Goal: Information Seeking & Learning: Learn about a topic

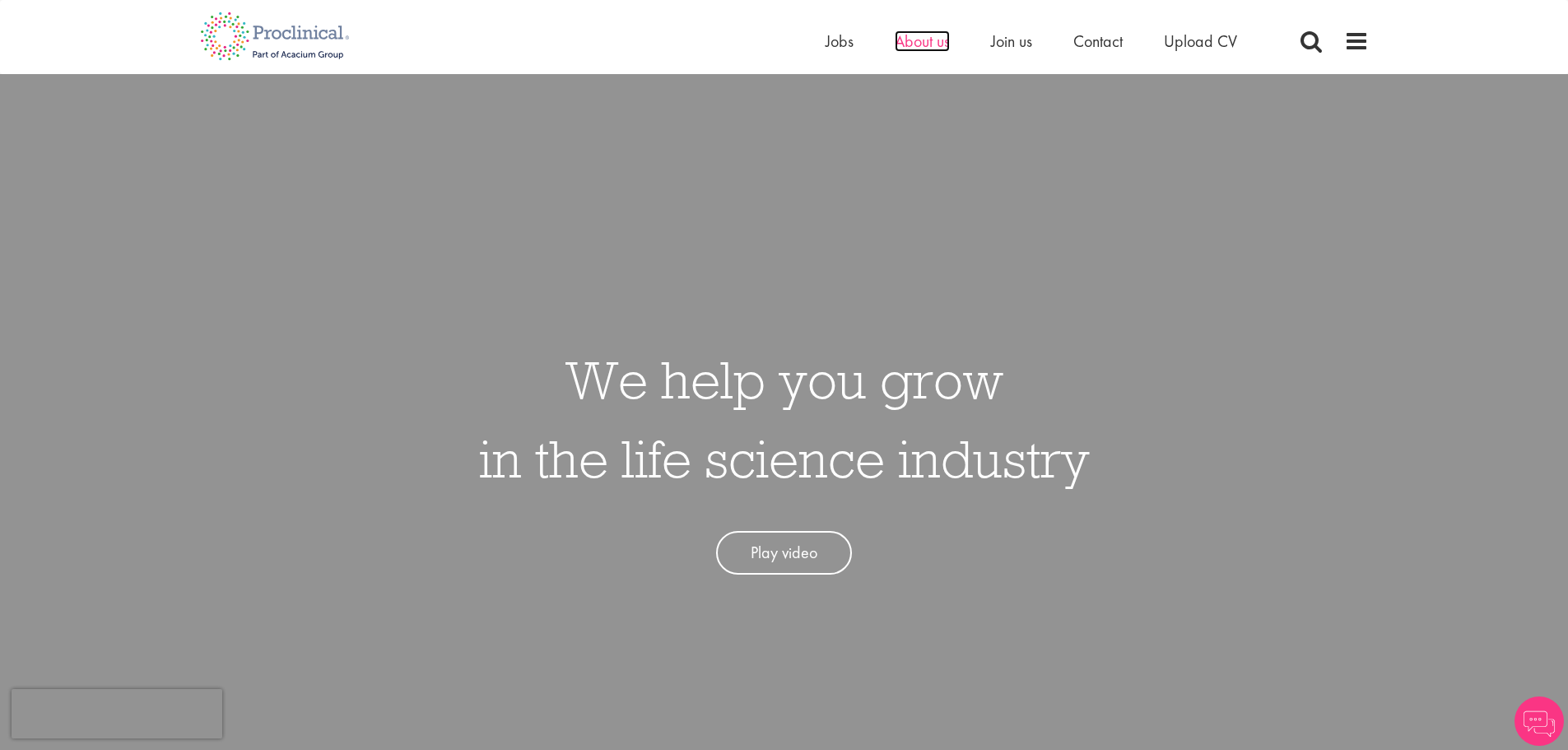
click at [903, 36] on span "About us" at bounding box center [922, 41] width 55 height 21
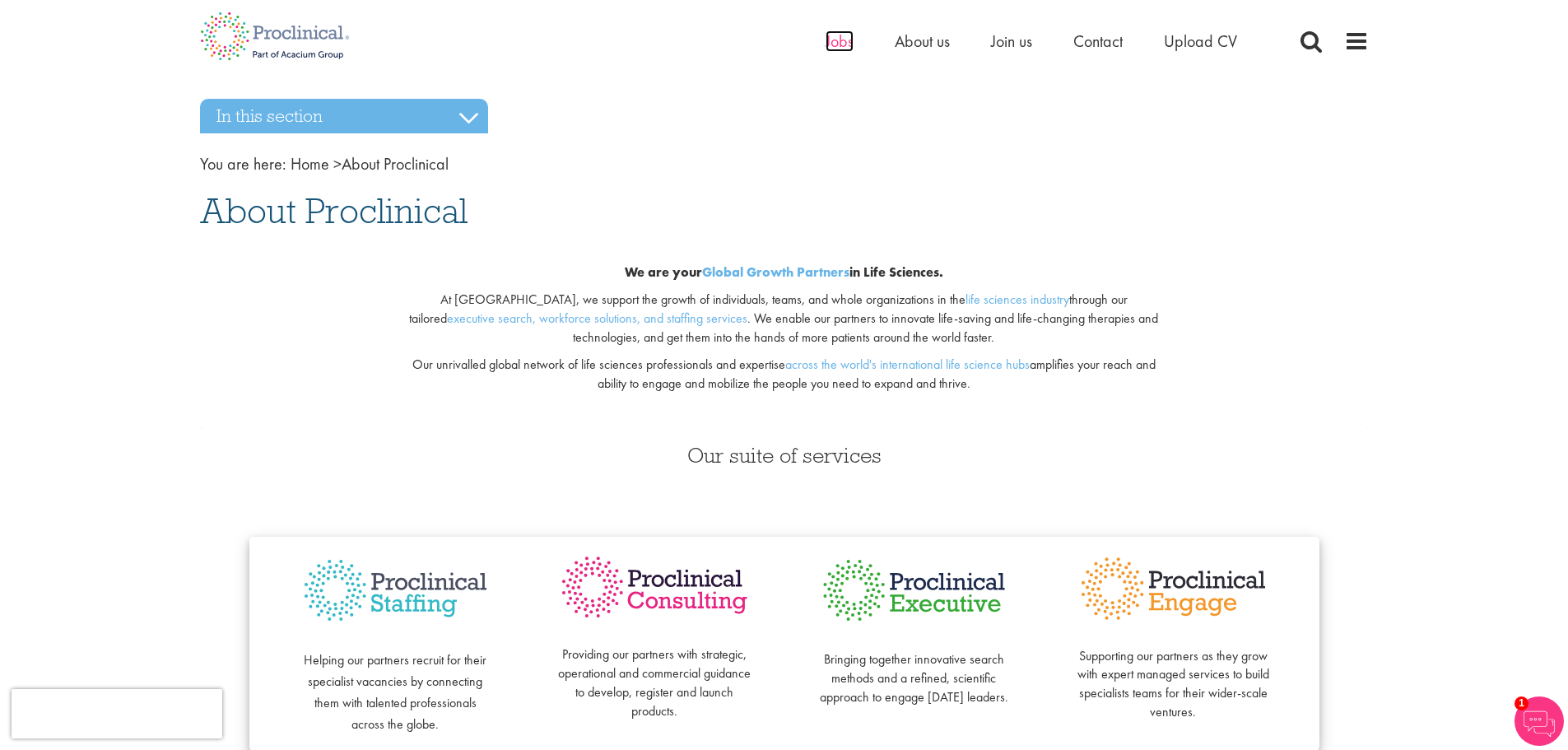
click at [843, 41] on span "Jobs" at bounding box center [839, 41] width 28 height 21
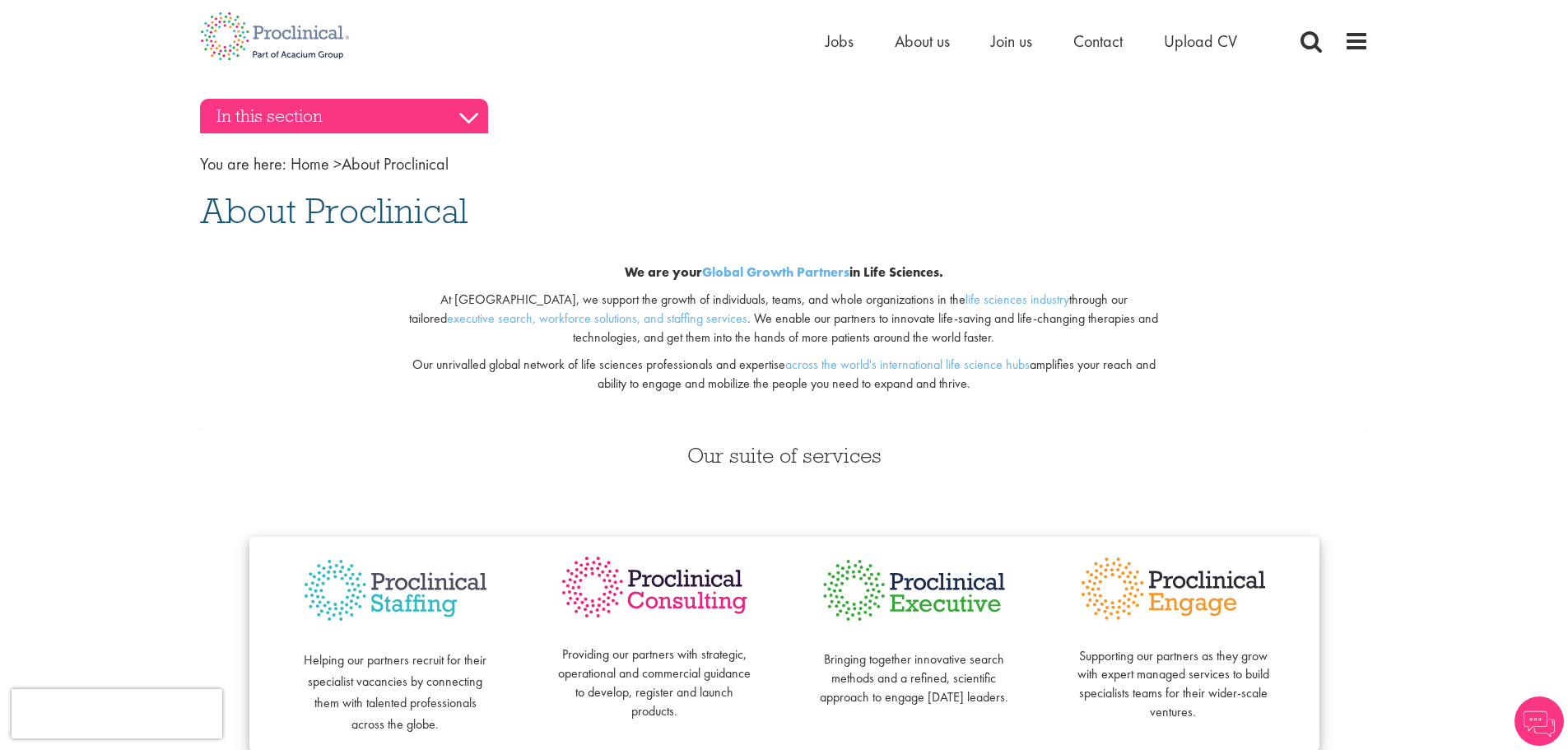
click at [479, 109] on h3 "In this section" at bounding box center [344, 115] width 288 height 35
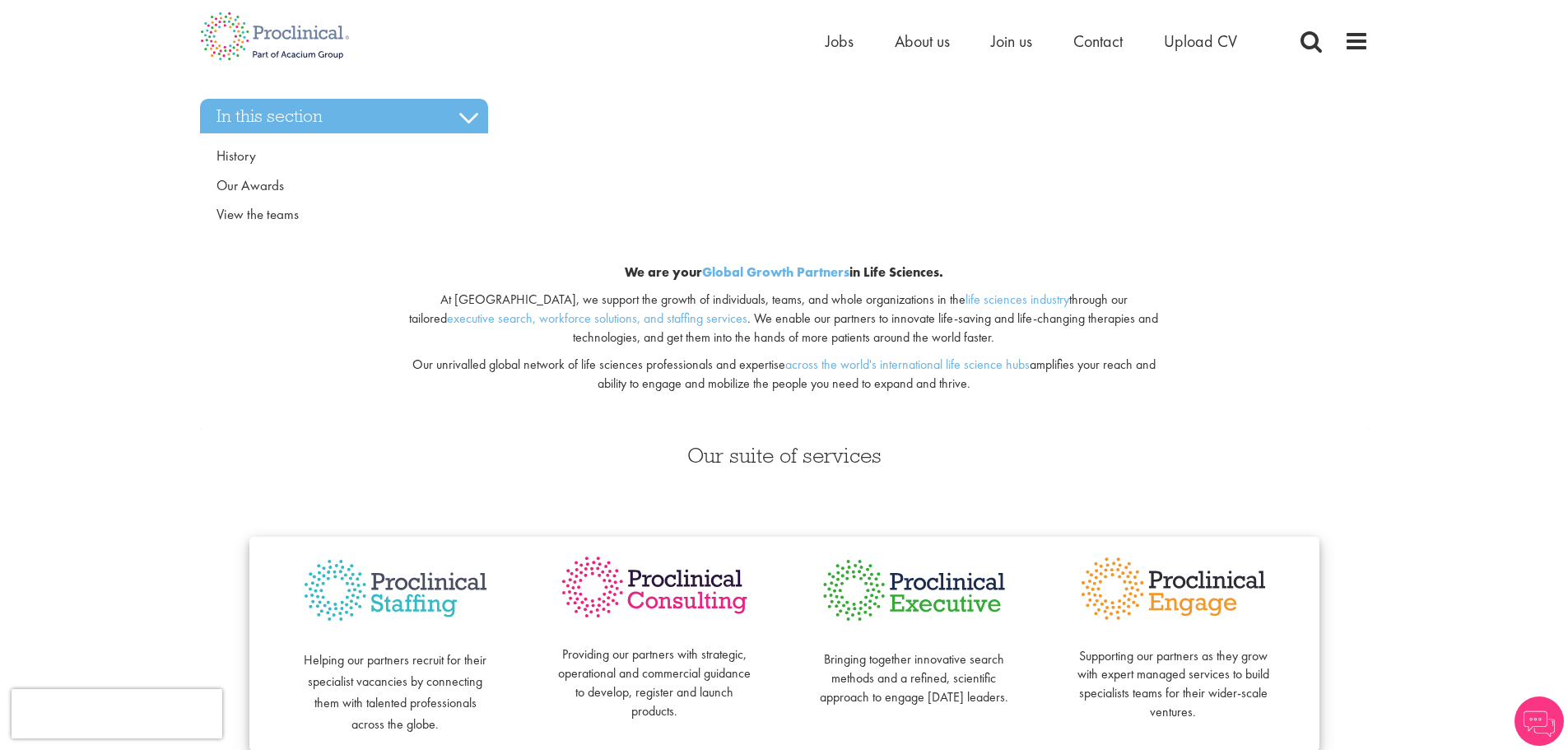
click at [851, 43] on span "Jobs" at bounding box center [839, 41] width 28 height 21
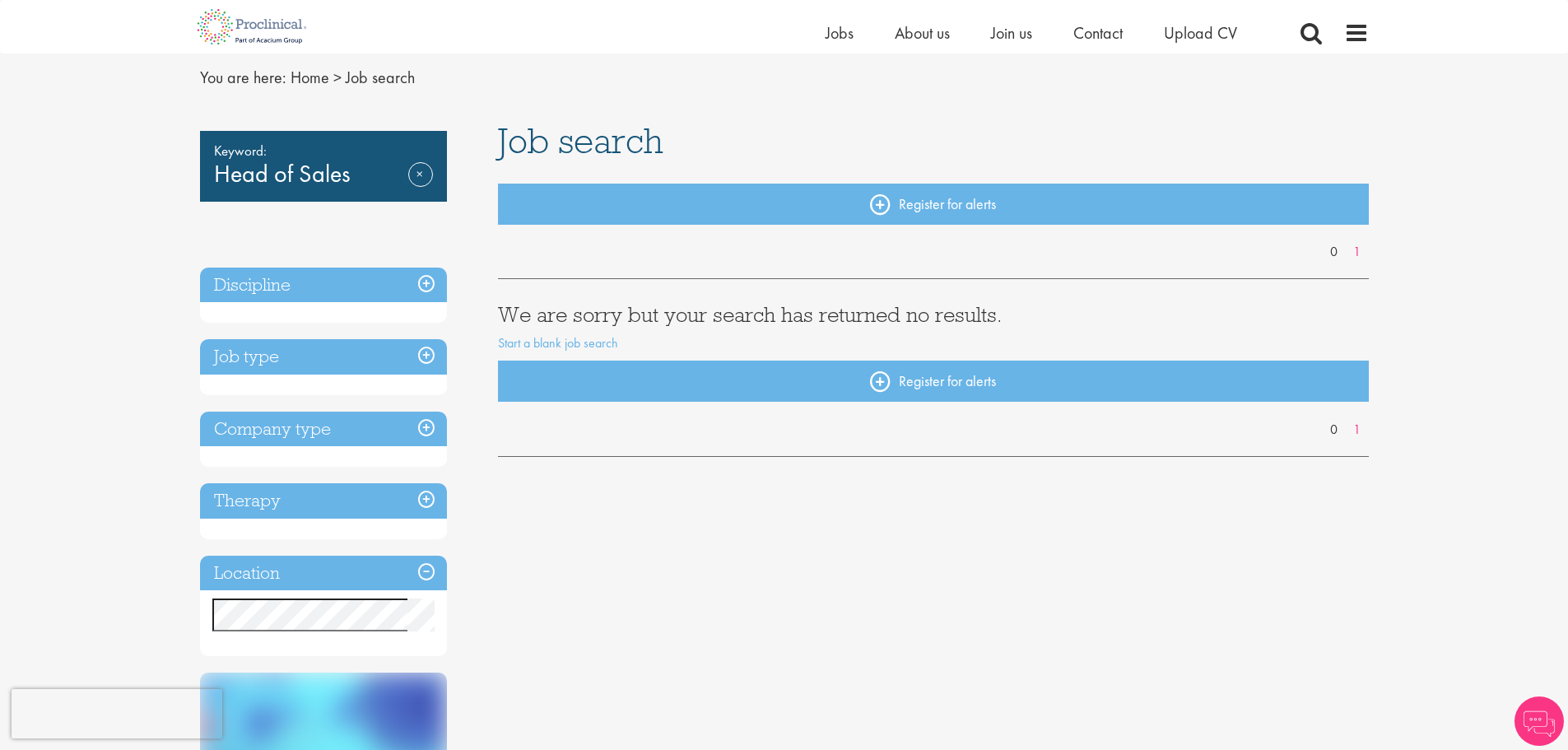
scroll to position [82, 0]
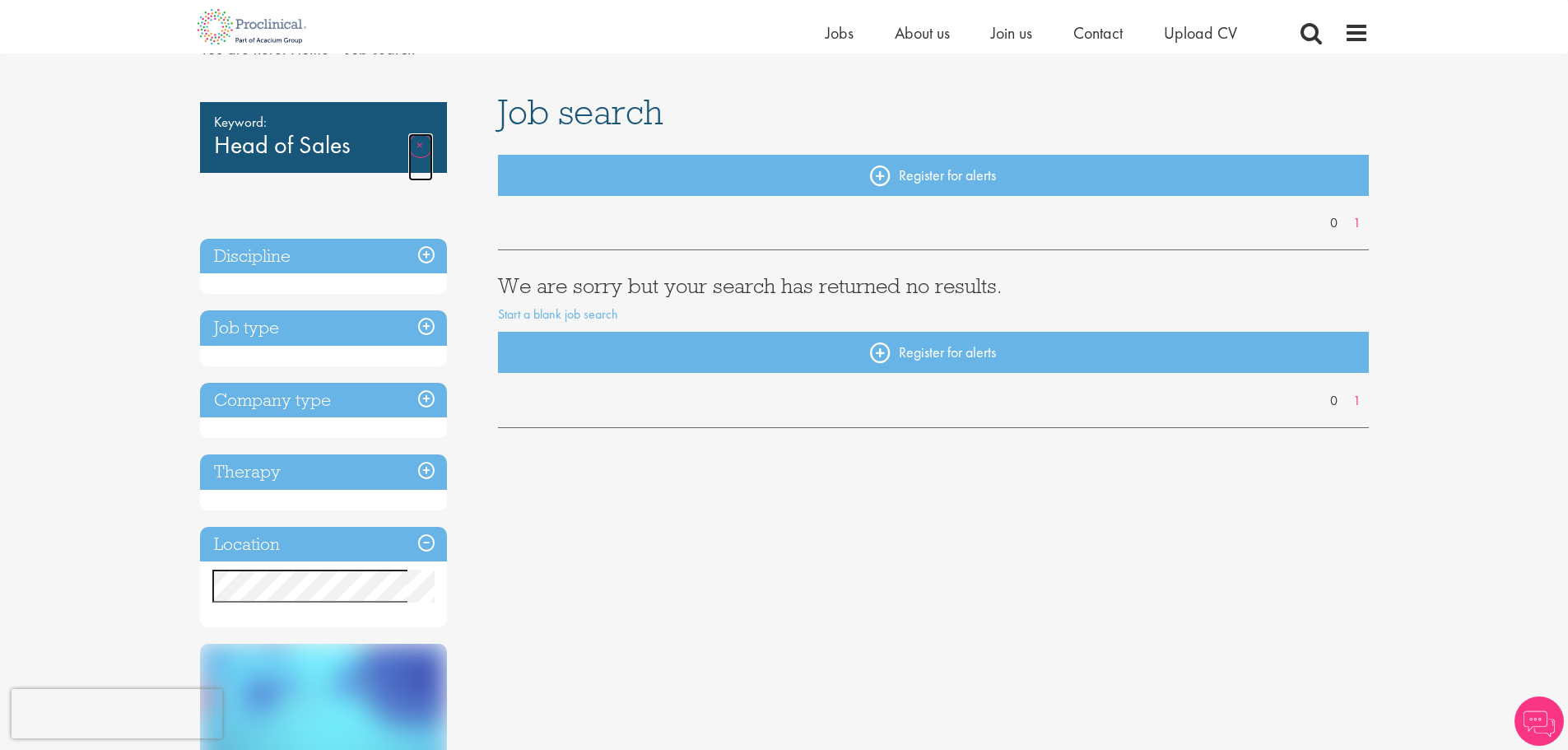
click at [415, 144] on link "Remove" at bounding box center [420, 157] width 25 height 47
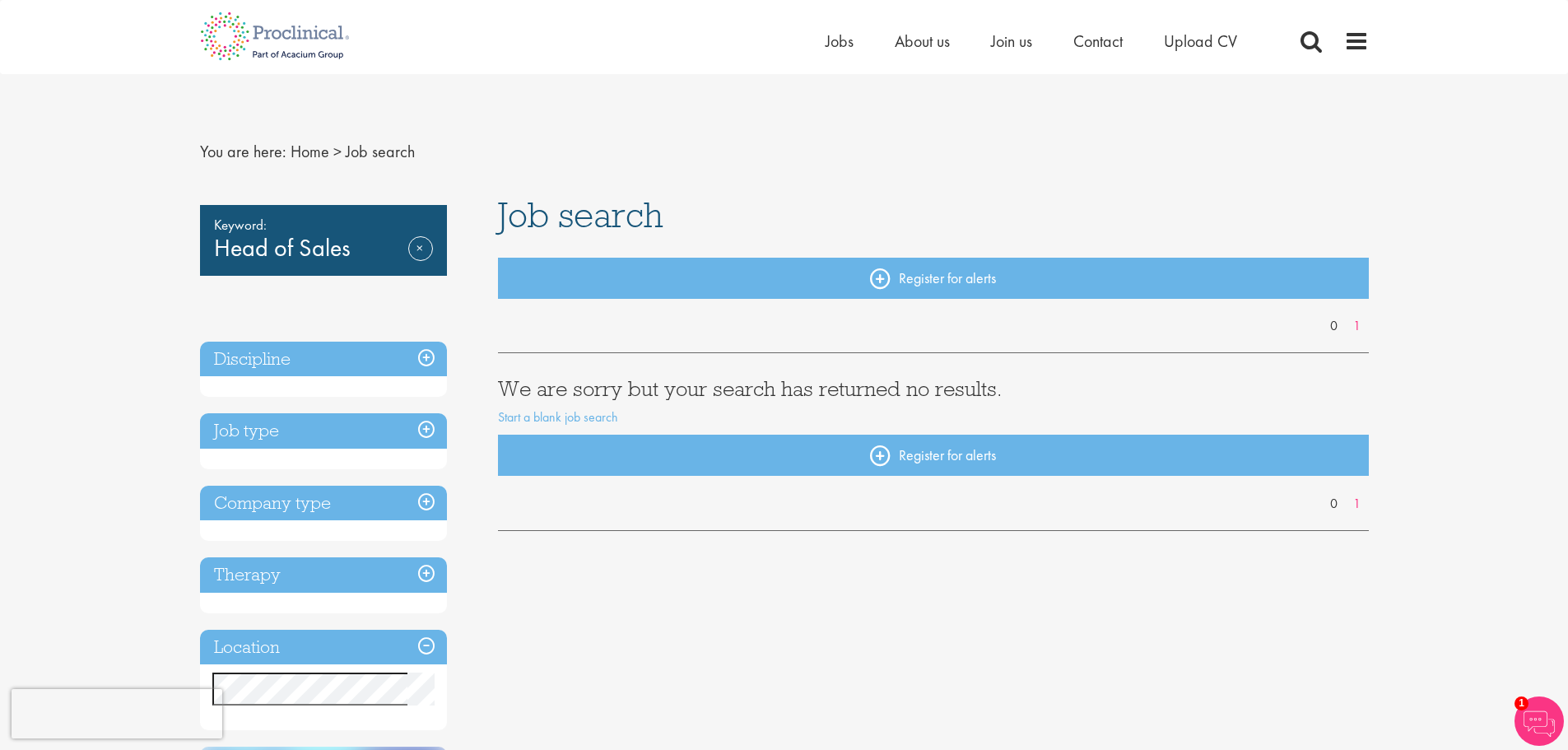
click at [350, 260] on div "Keyword: Head of Sales Remove" at bounding box center [324, 240] width 247 height 71
click at [409, 245] on link "Remove" at bounding box center [420, 260] width 25 height 47
click at [418, 250] on link "Remove" at bounding box center [420, 260] width 25 height 47
click at [649, 237] on div "Job search Register for alerts 0 1 We are sorry but your search has returned no…" at bounding box center [933, 369] width 895 height 344
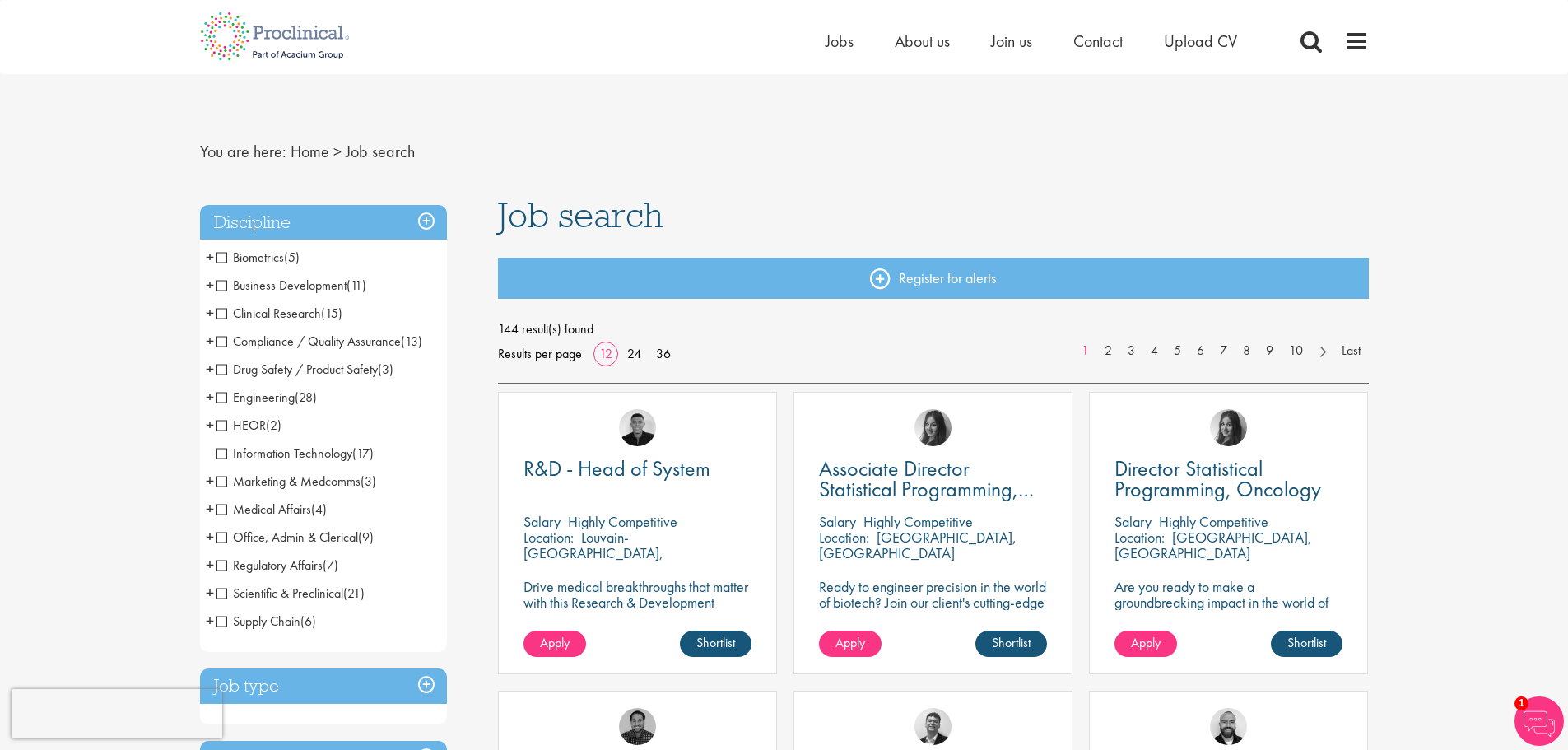
click at [284, 149] on nav "You are here: Home > Job search" at bounding box center [784, 151] width 1169 height 40
click at [310, 151] on link "Home" at bounding box center [309, 151] width 38 height 21
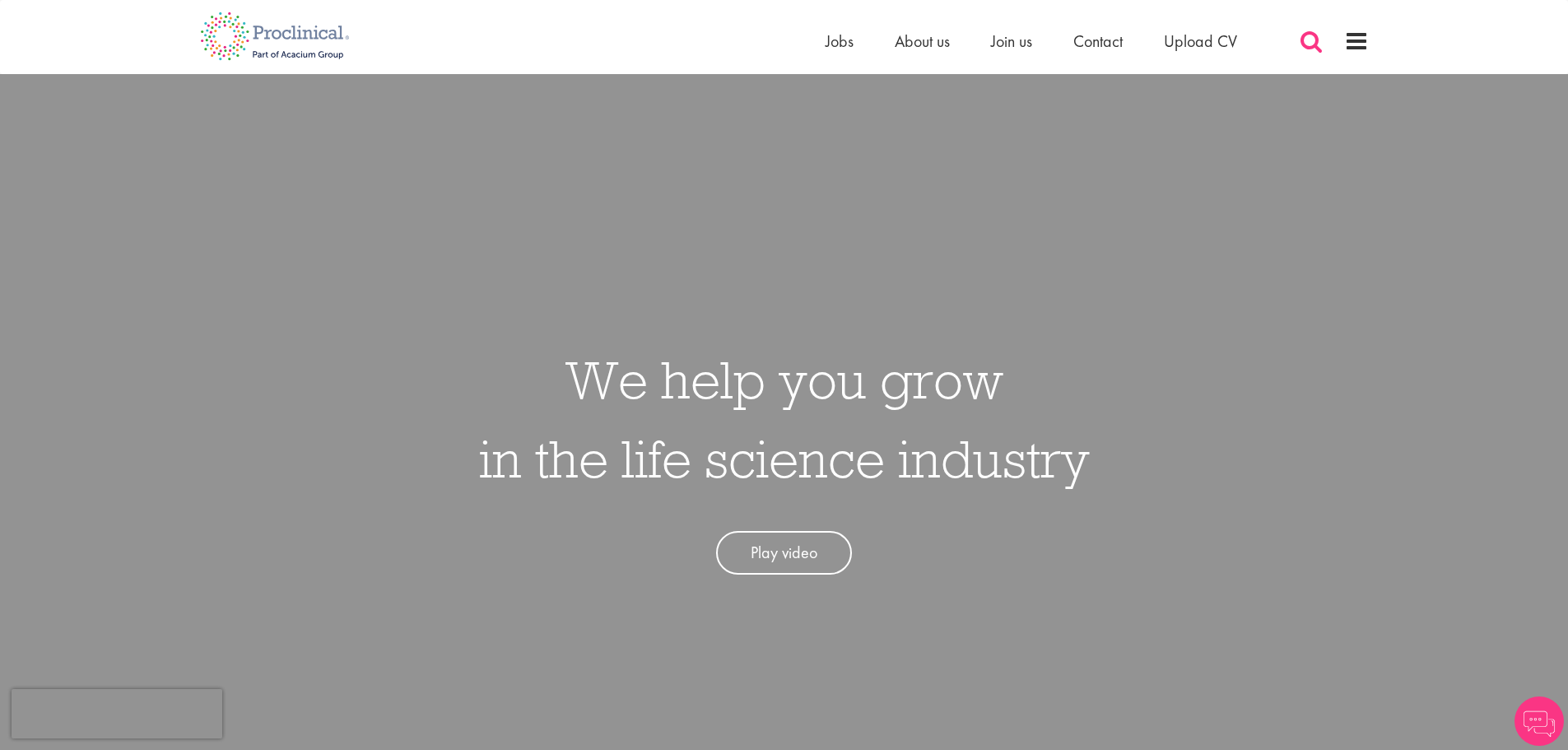
click at [1318, 45] on span at bounding box center [1311, 41] width 25 height 25
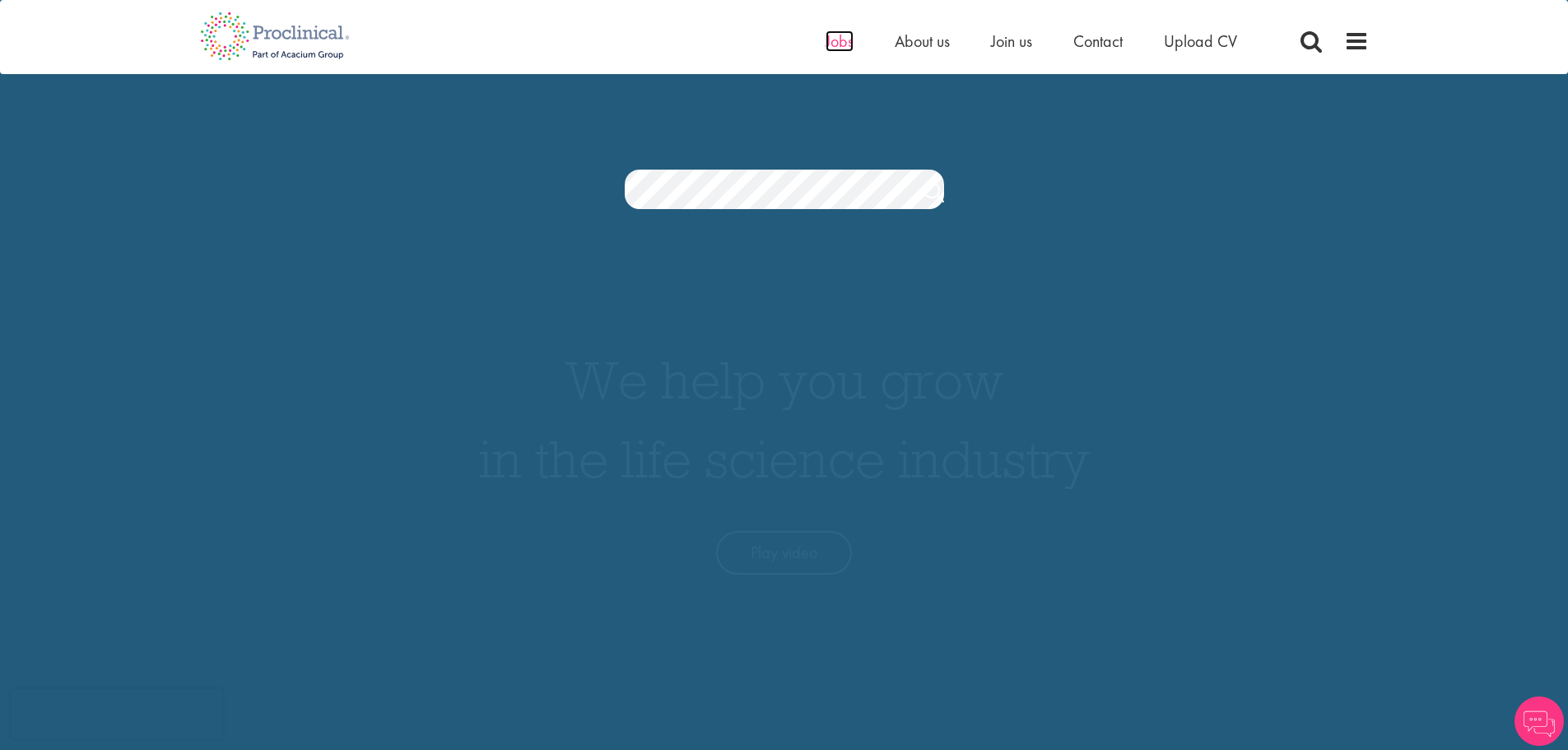
click at [834, 39] on span "Jobs" at bounding box center [839, 41] width 28 height 21
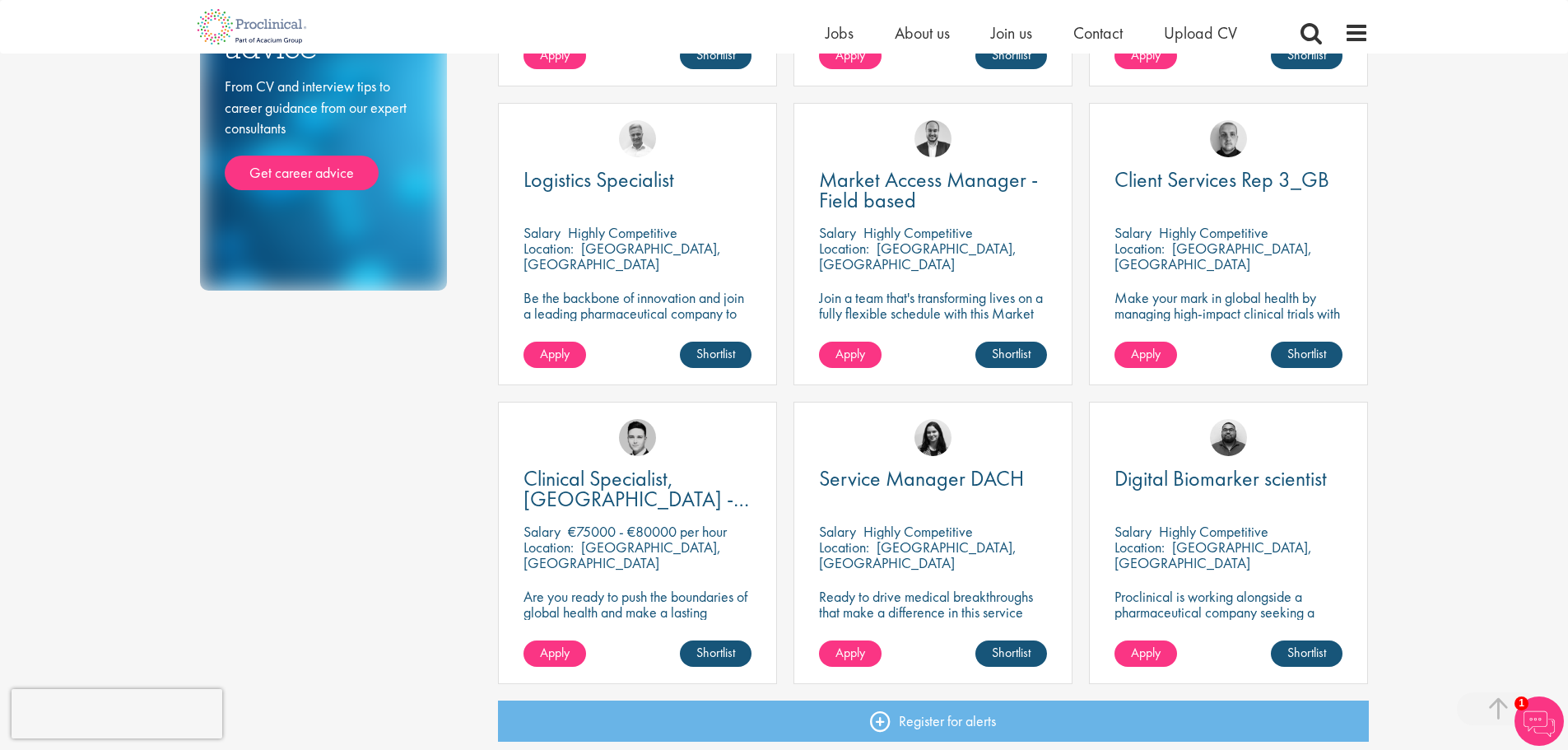
scroll to position [988, 0]
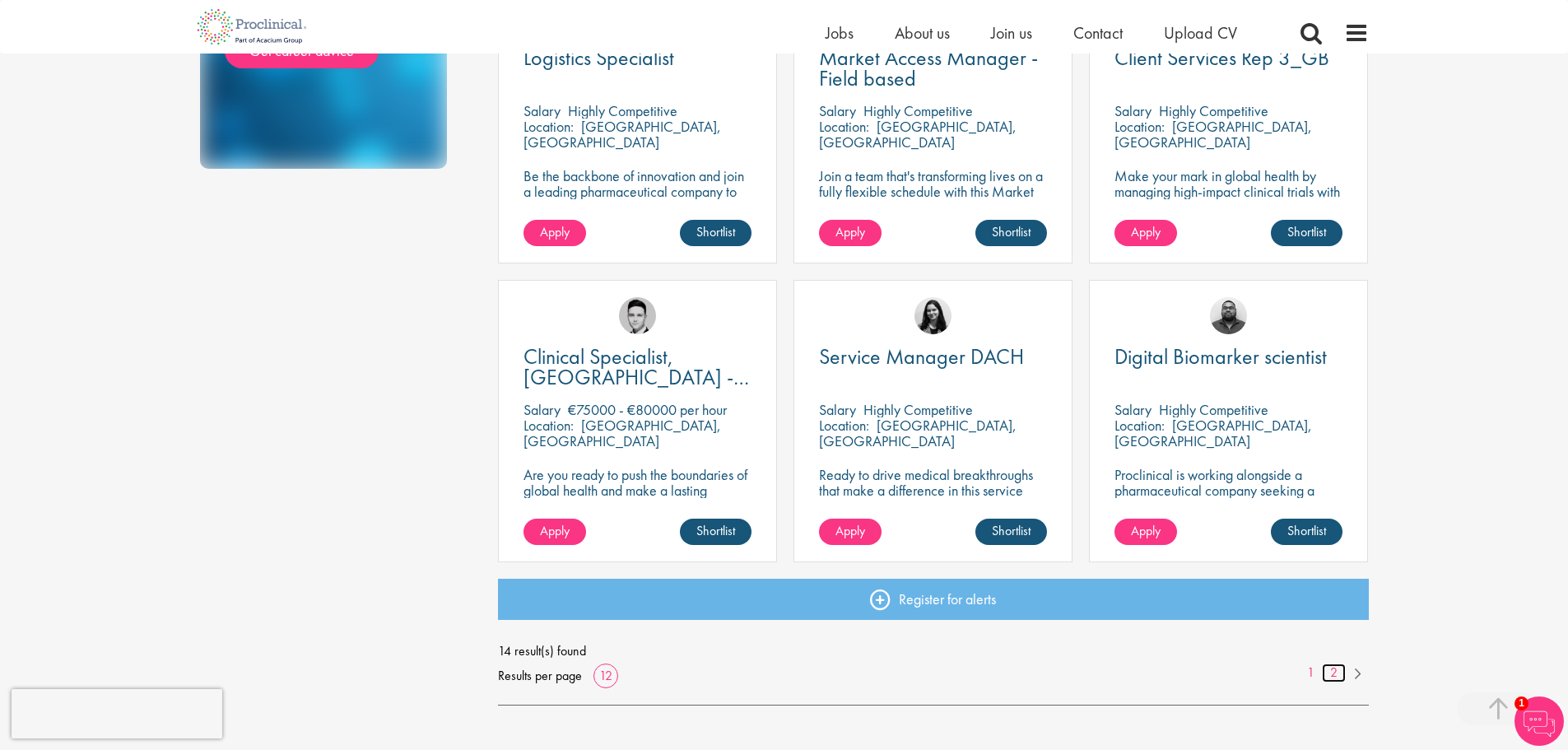
click at [1326, 672] on link "2" at bounding box center [1334, 673] width 24 height 19
